Goal: Information Seeking & Learning: Learn about a topic

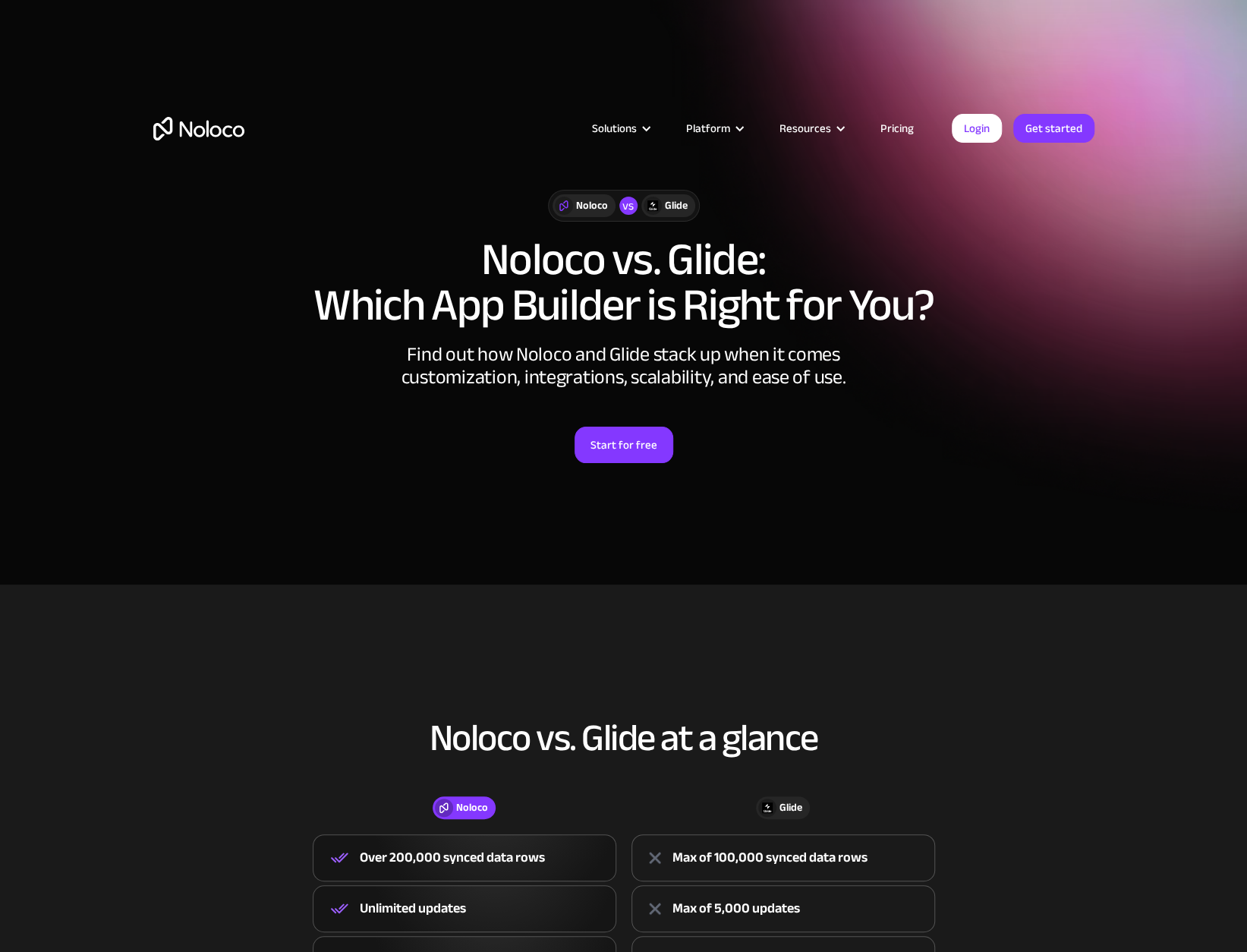
click at [883, 130] on link "Pricing" at bounding box center [897, 128] width 71 height 20
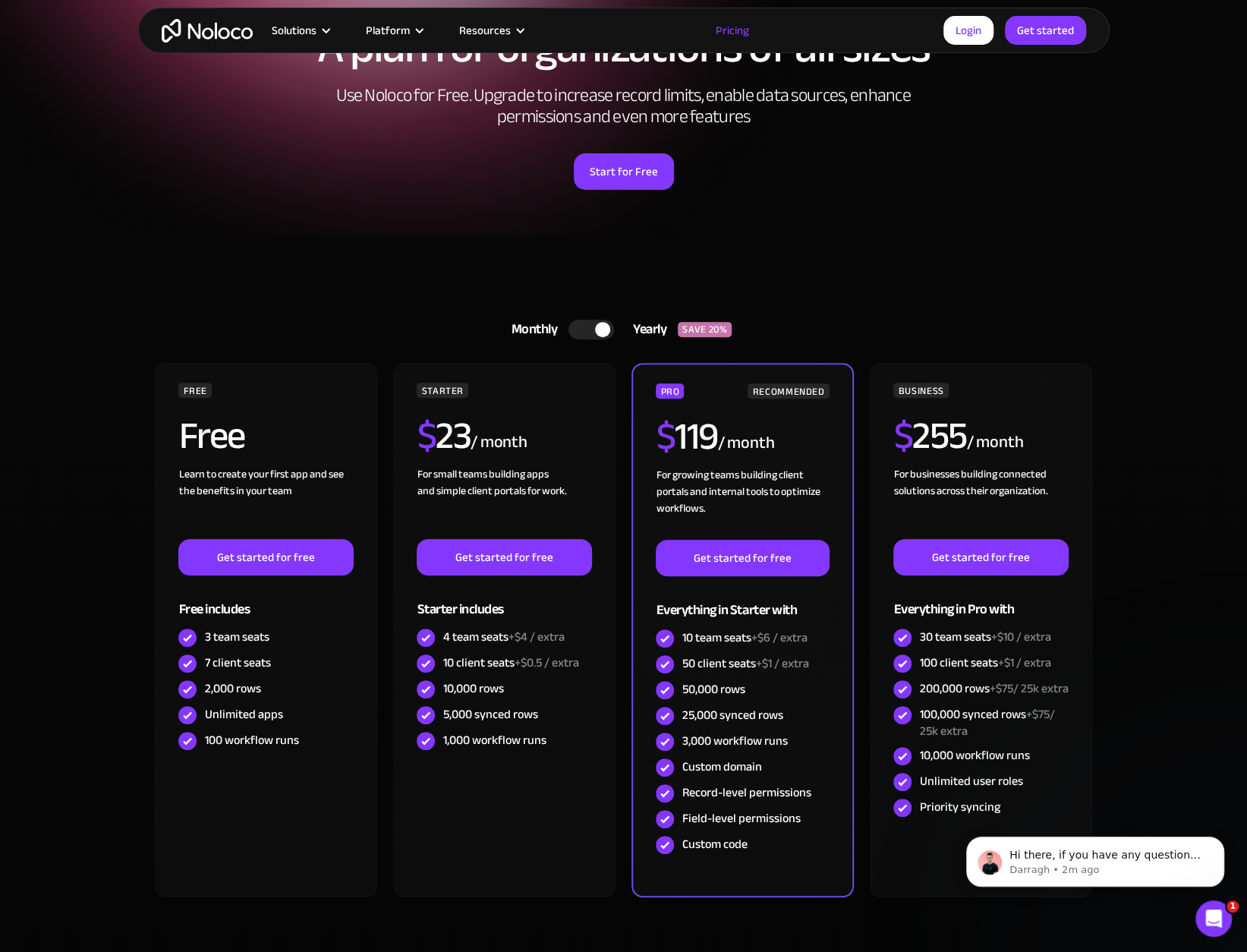
scroll to position [152, 0]
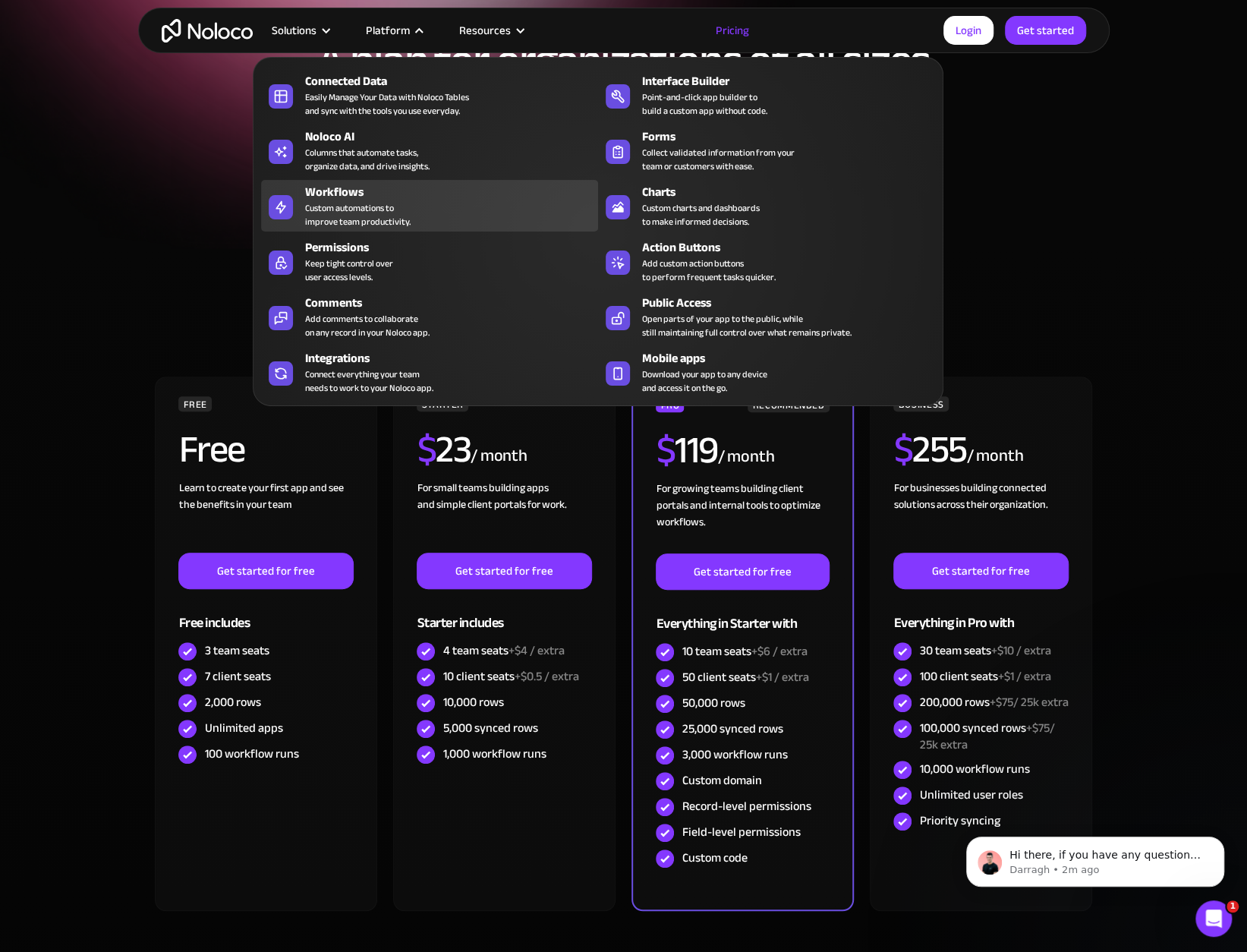
click at [407, 202] on div "Custom automations to improve team productivity." at bounding box center [358, 215] width 106 height 27
